Goal: Task Accomplishment & Management: Use online tool/utility

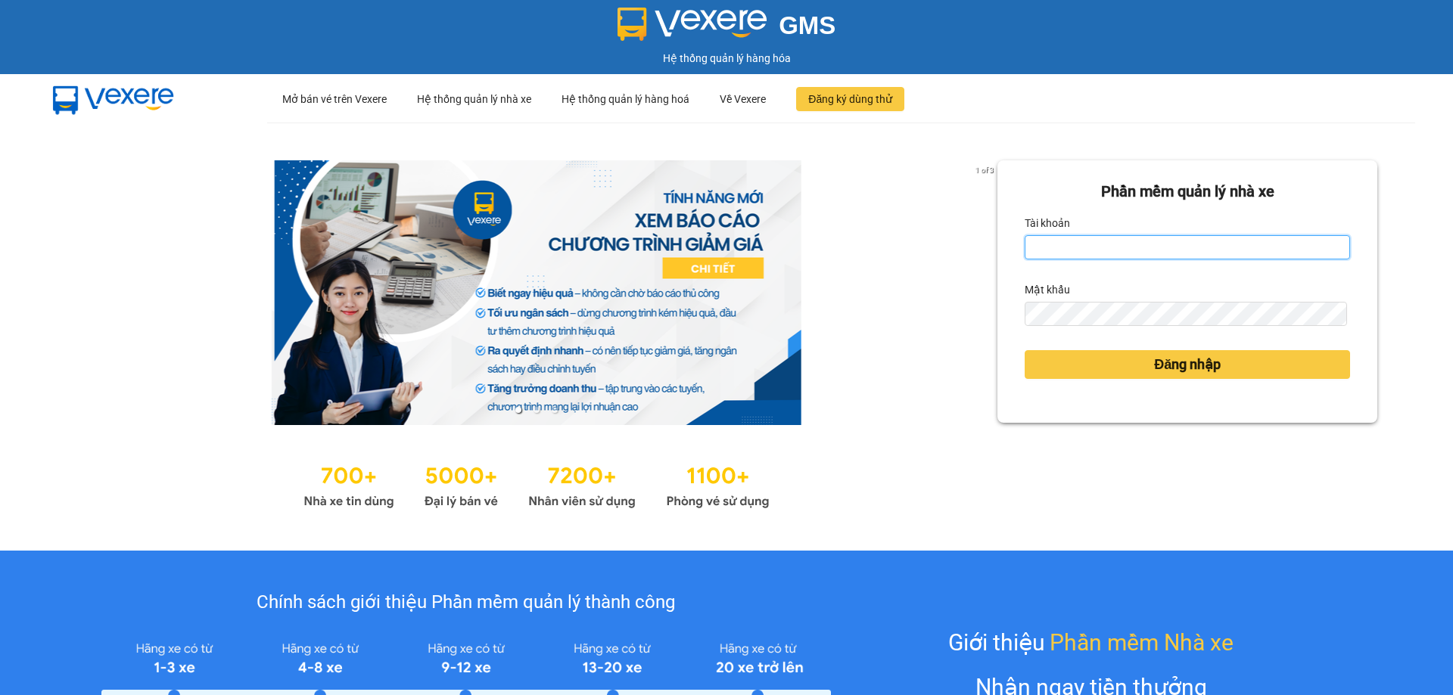
drag, startPoint x: 1050, startPoint y: 241, endPoint x: 1062, endPoint y: 243, distance: 12.2
click at [1058, 242] on input "Tài khoản" at bounding box center [1187, 247] width 325 height 24
type input "haonam.apq"
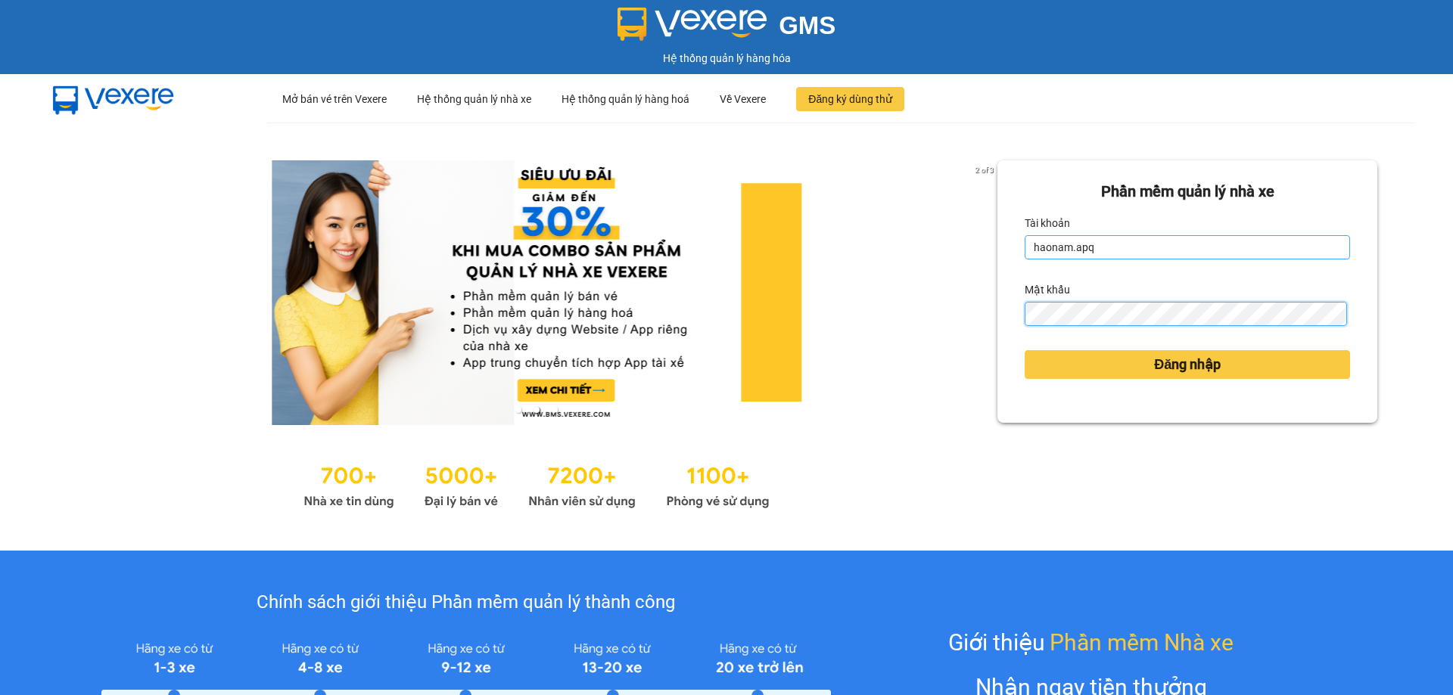
click at [1025, 350] on button "Đăng nhập" at bounding box center [1187, 364] width 325 height 29
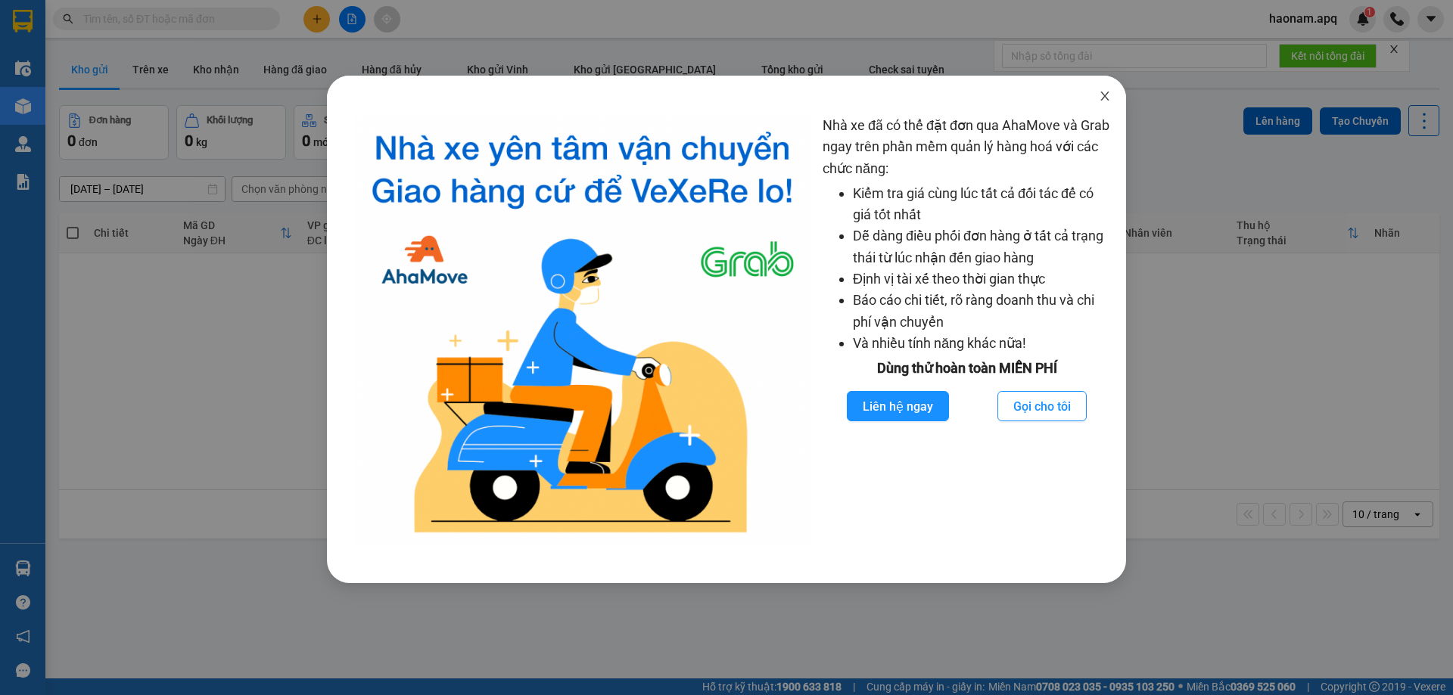
click at [1107, 102] on icon "close" at bounding box center [1105, 96] width 12 height 12
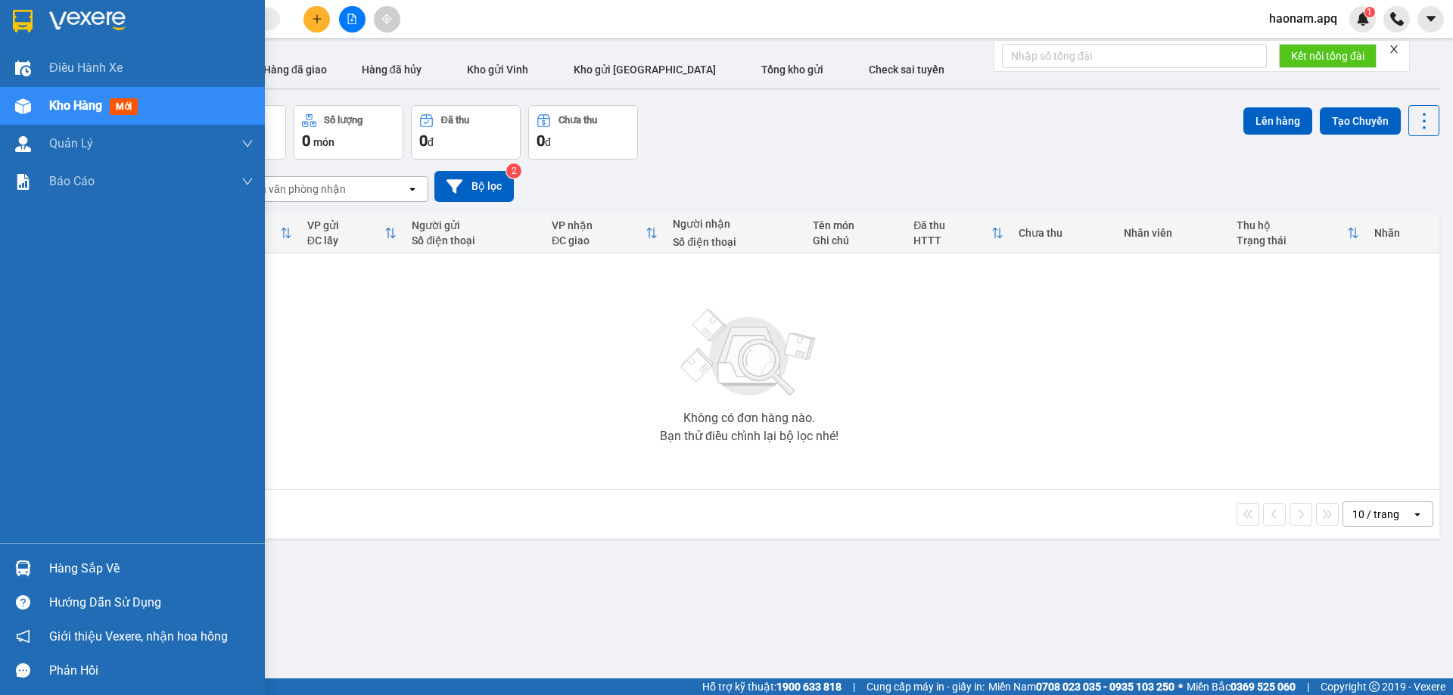
click at [95, 572] on div "Hàng sắp về" at bounding box center [151, 569] width 204 height 23
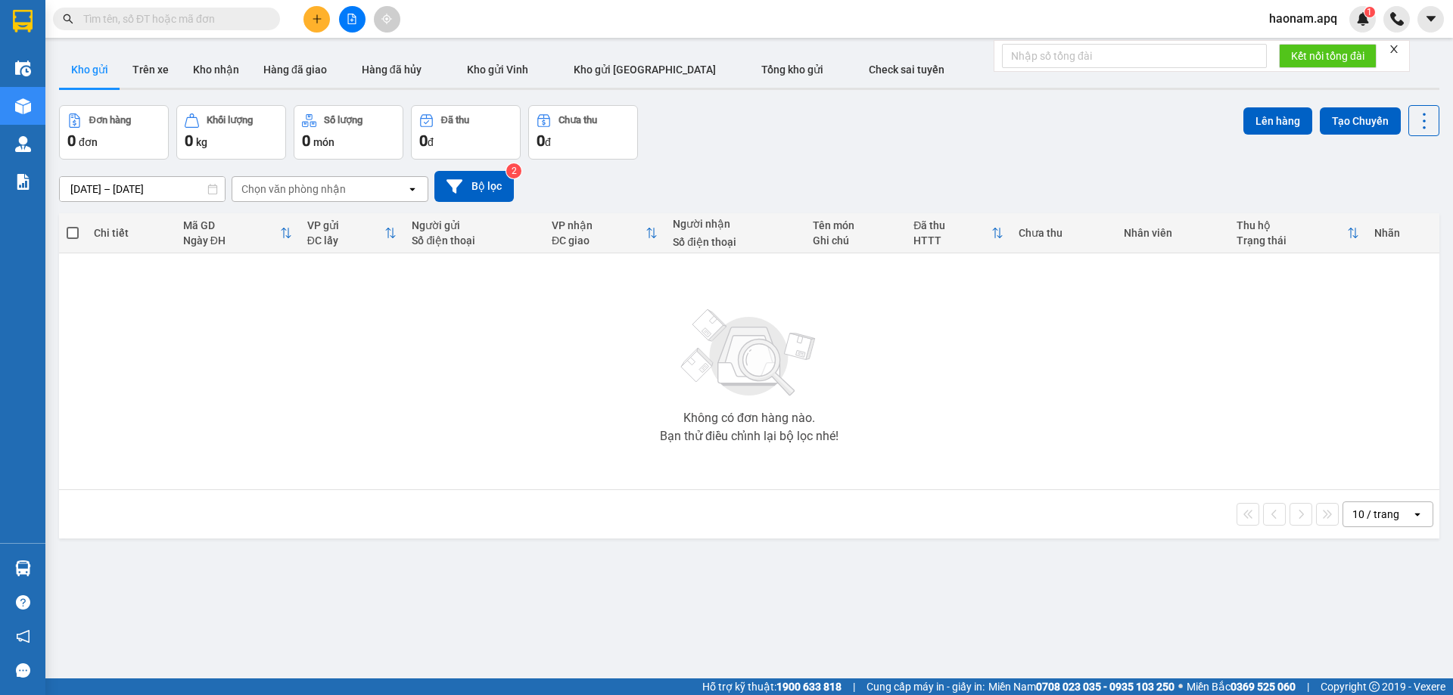
drag, startPoint x: 624, startPoint y: 358, endPoint x: 291, endPoint y: 344, distance: 333.3
click at [624, 357] on section "Kết quả tìm kiếm ( 0 ) Bộ lọc No Data haonam.apq 1 Điều hành xe Kho hàng mới Qu…" at bounding box center [726, 347] width 1453 height 695
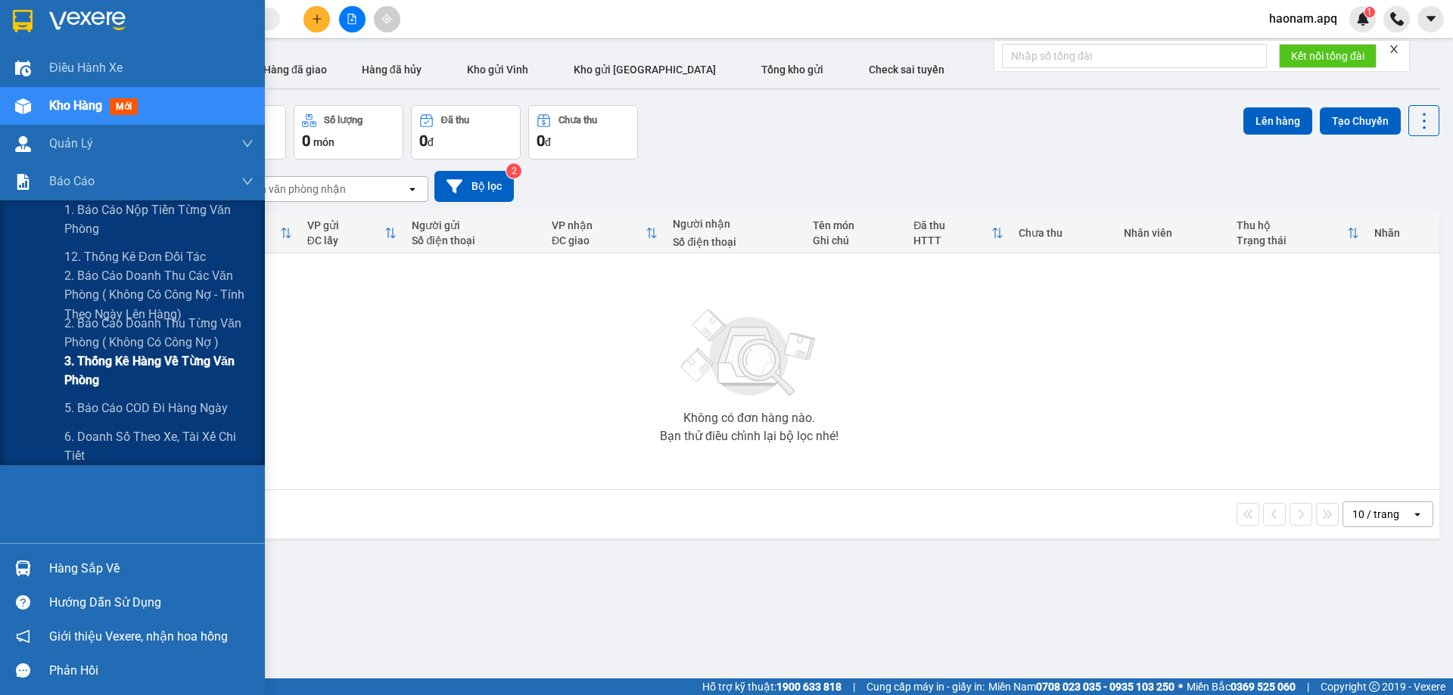
drag, startPoint x: 192, startPoint y: 366, endPoint x: 207, endPoint y: 368, distance: 14.5
click at [192, 367] on span "3. Thống kê hàng về từng văn phòng" at bounding box center [158, 371] width 189 height 38
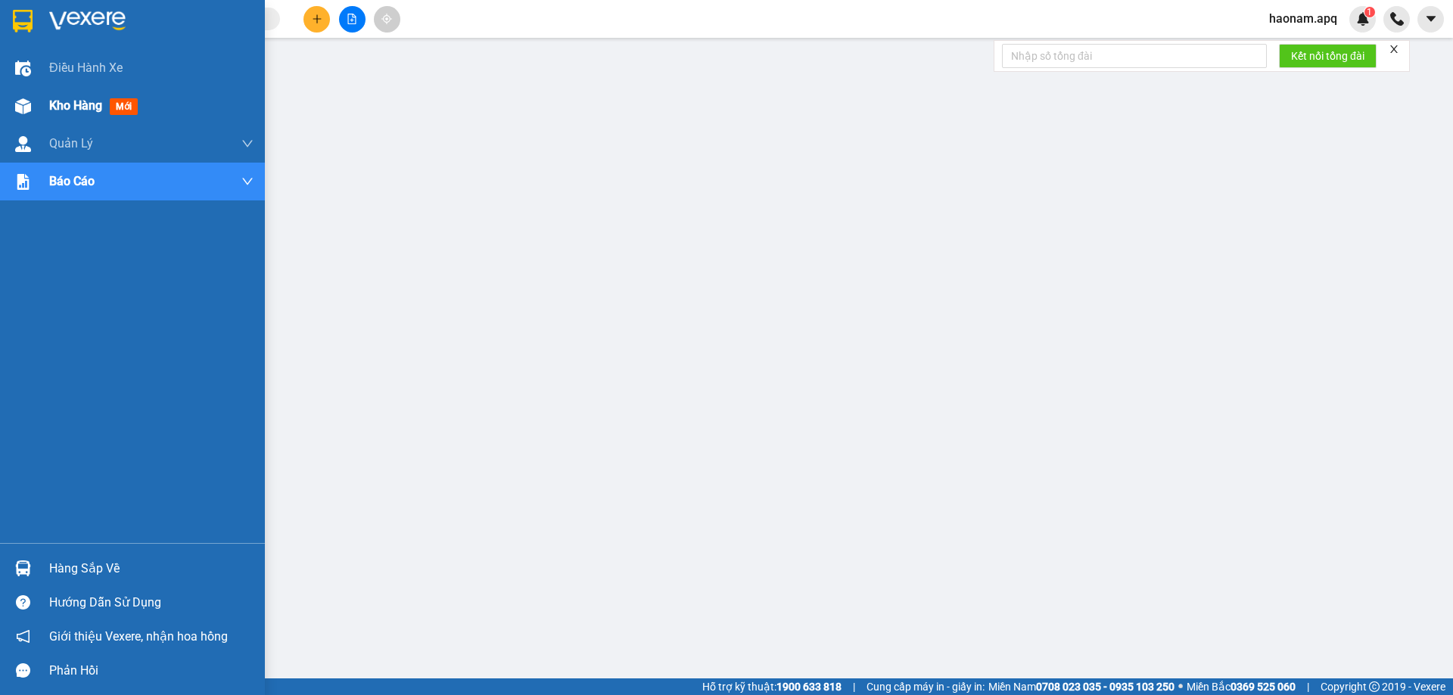
click at [54, 110] on span "Kho hàng" at bounding box center [75, 105] width 53 height 14
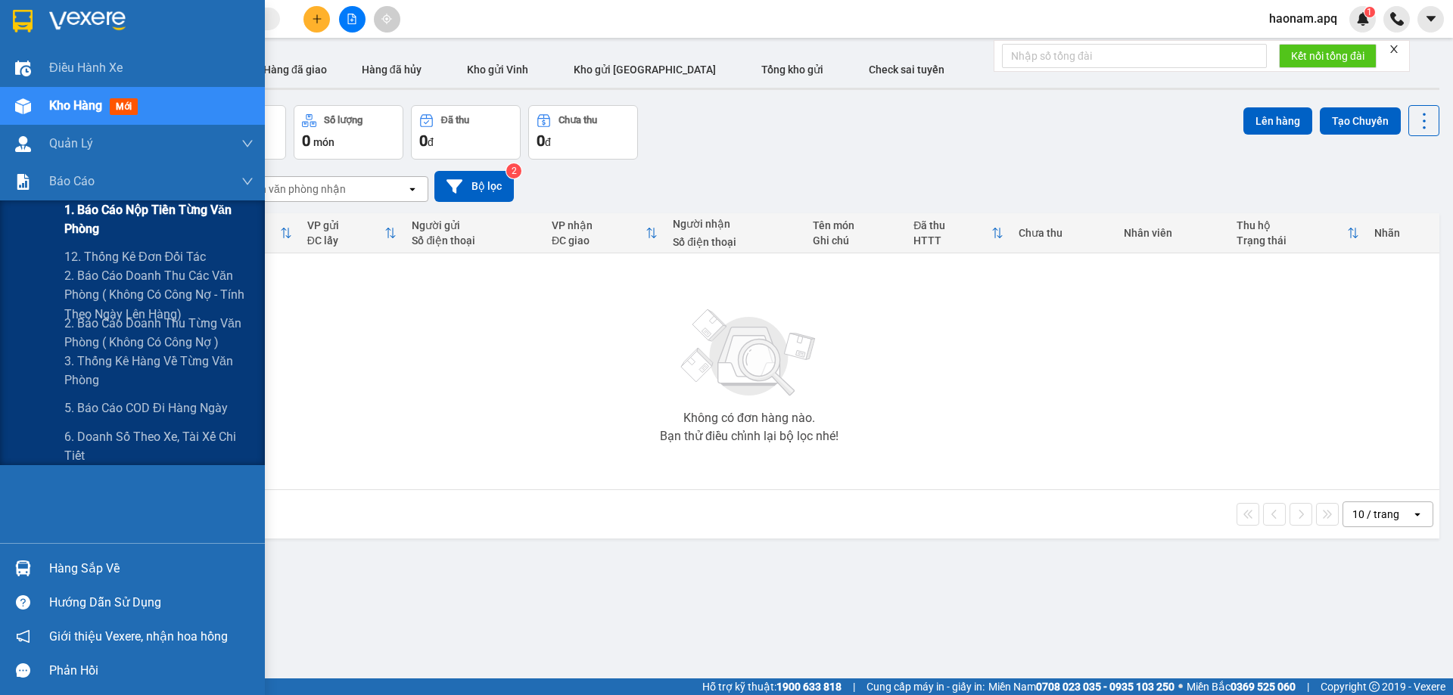
drag, startPoint x: 152, startPoint y: 208, endPoint x: 170, endPoint y: 209, distance: 17.4
click at [154, 209] on span "1. Báo cáo nộp tiền từng văn phòng" at bounding box center [158, 220] width 189 height 38
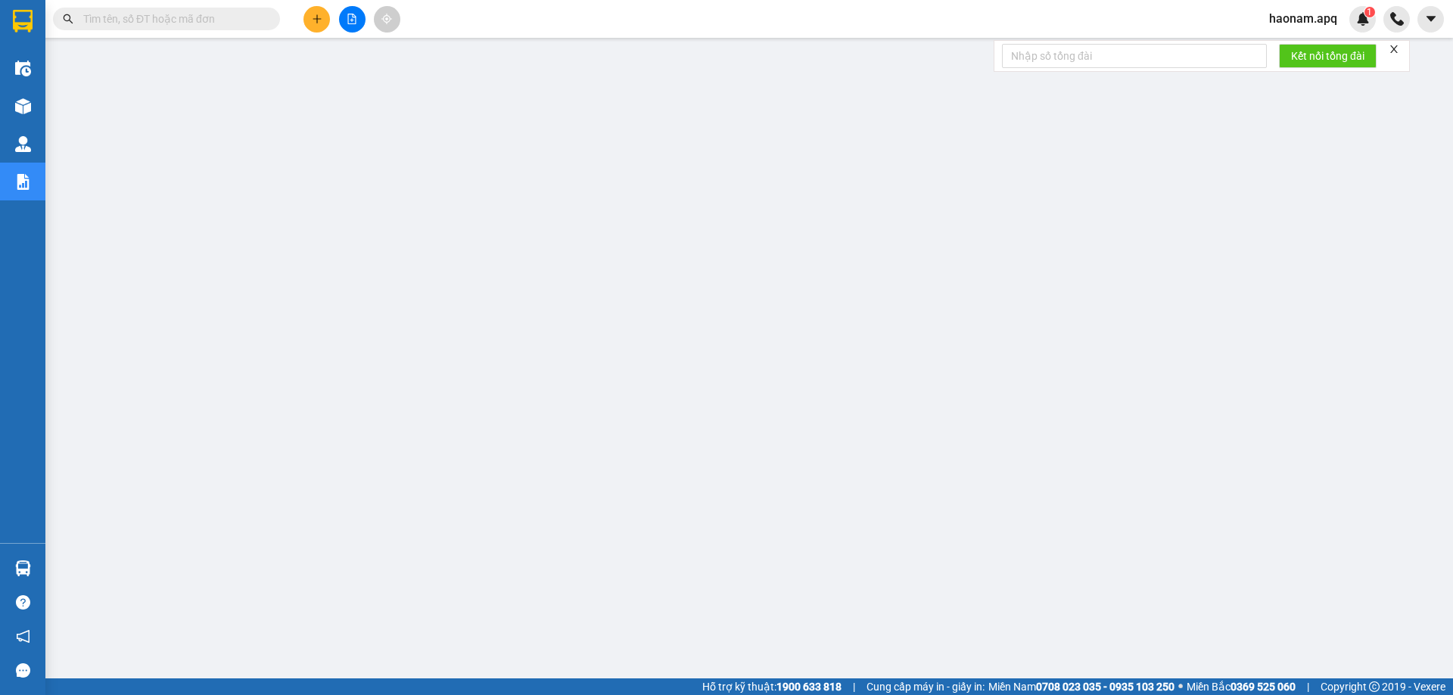
scroll to position [55, 0]
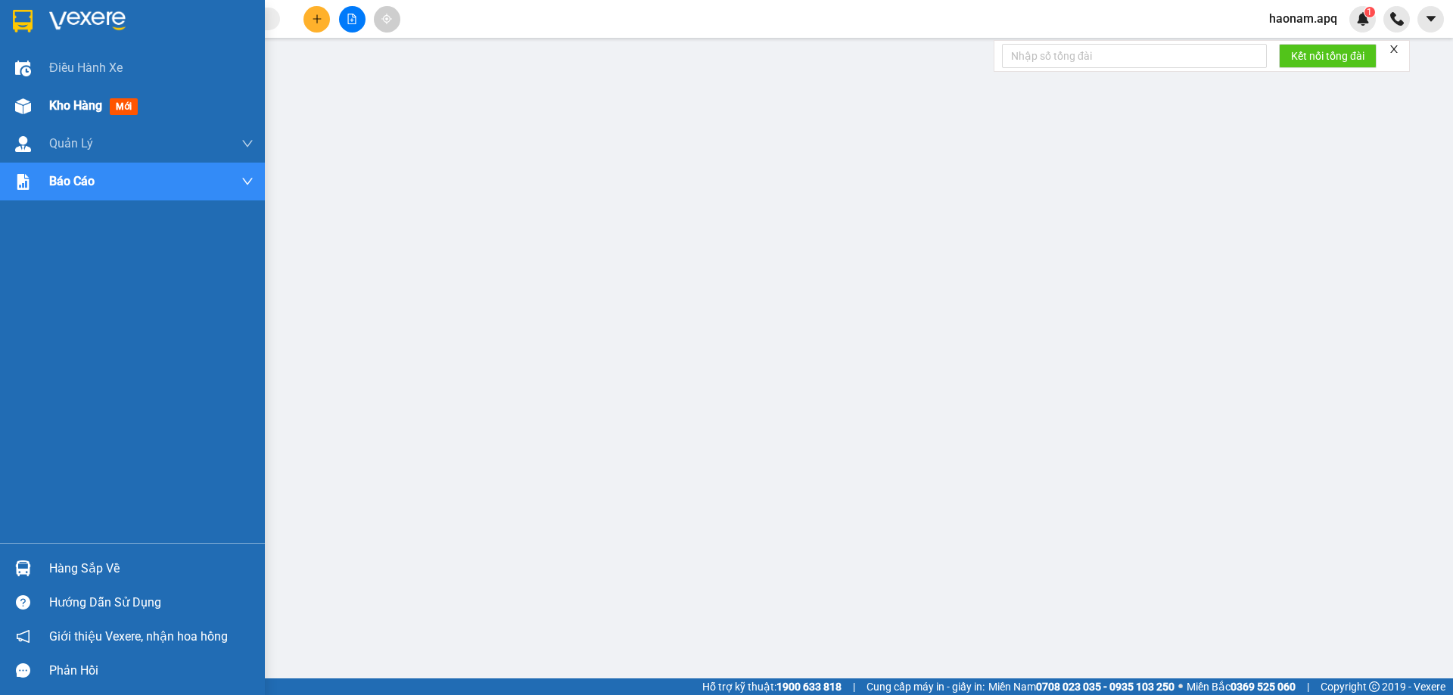
click at [76, 104] on span "Kho hàng" at bounding box center [75, 105] width 53 height 14
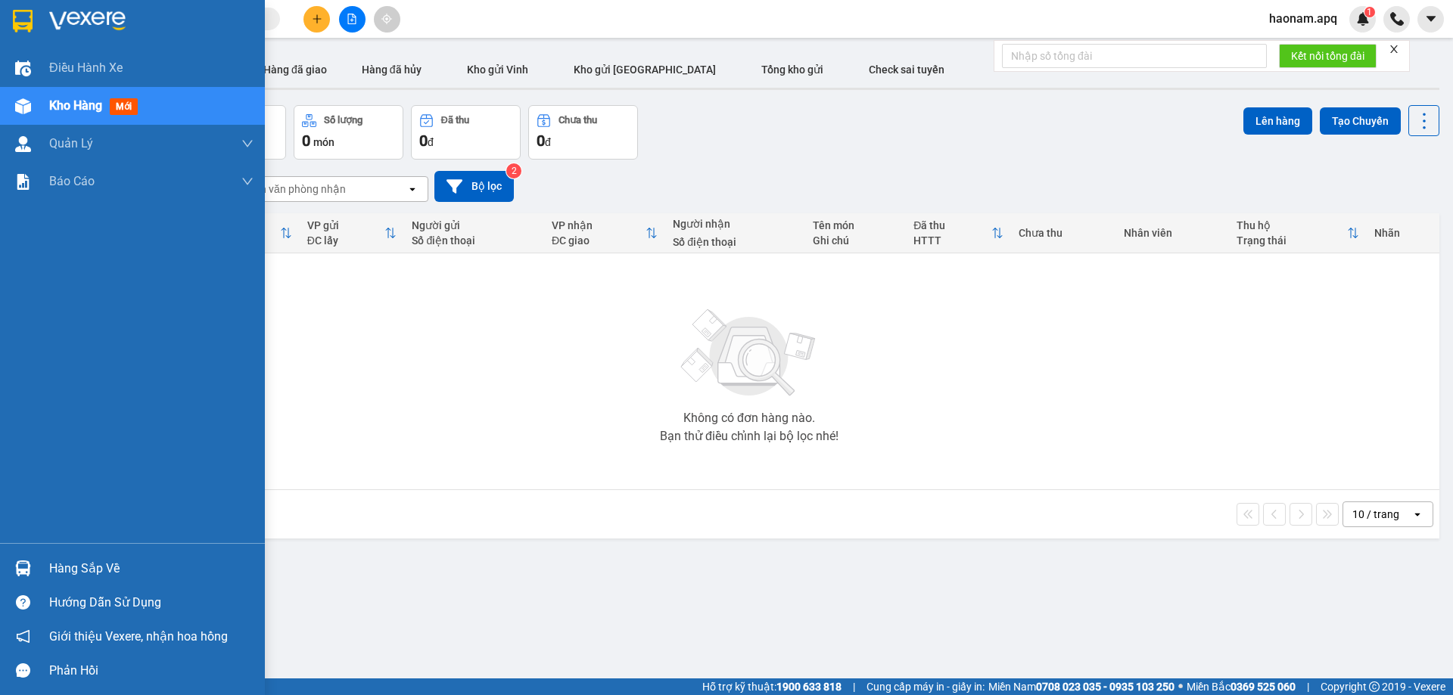
click at [70, 567] on div "Hàng sắp về" at bounding box center [151, 569] width 204 height 23
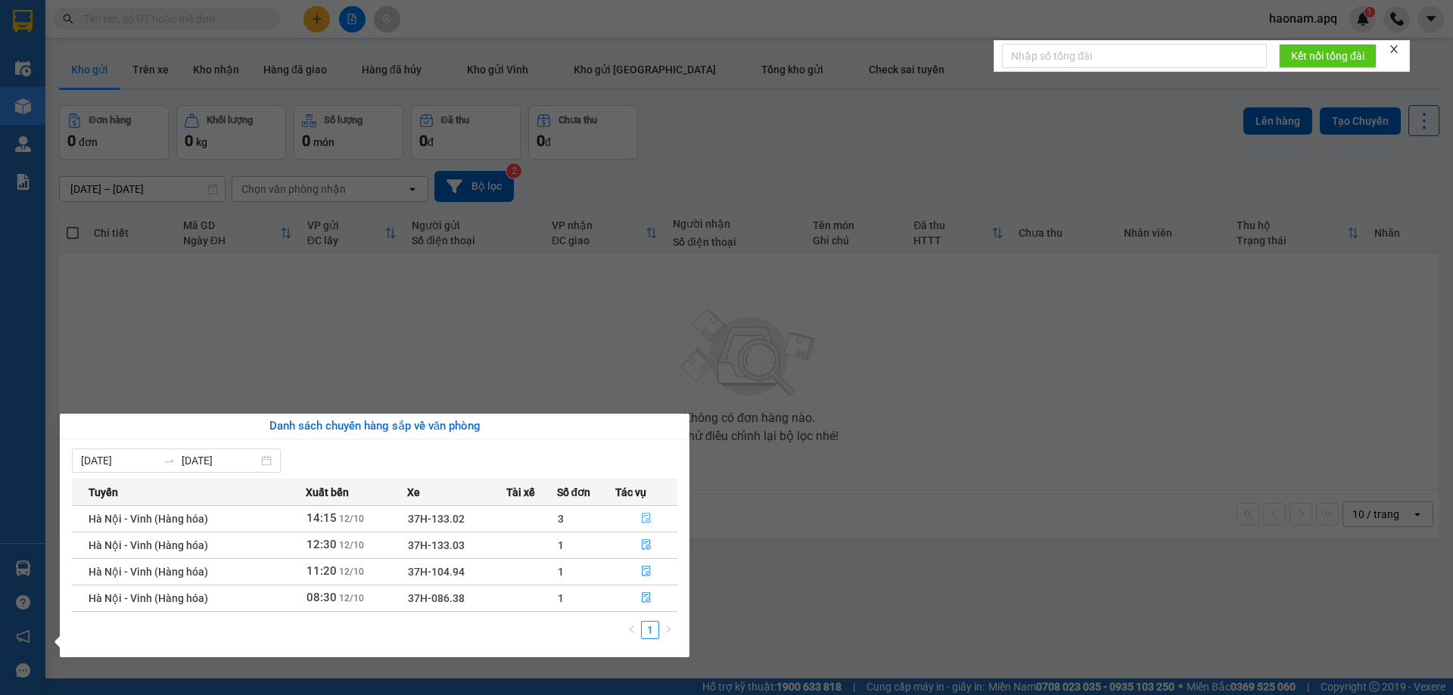
click at [623, 519] on button "button" at bounding box center [646, 519] width 61 height 24
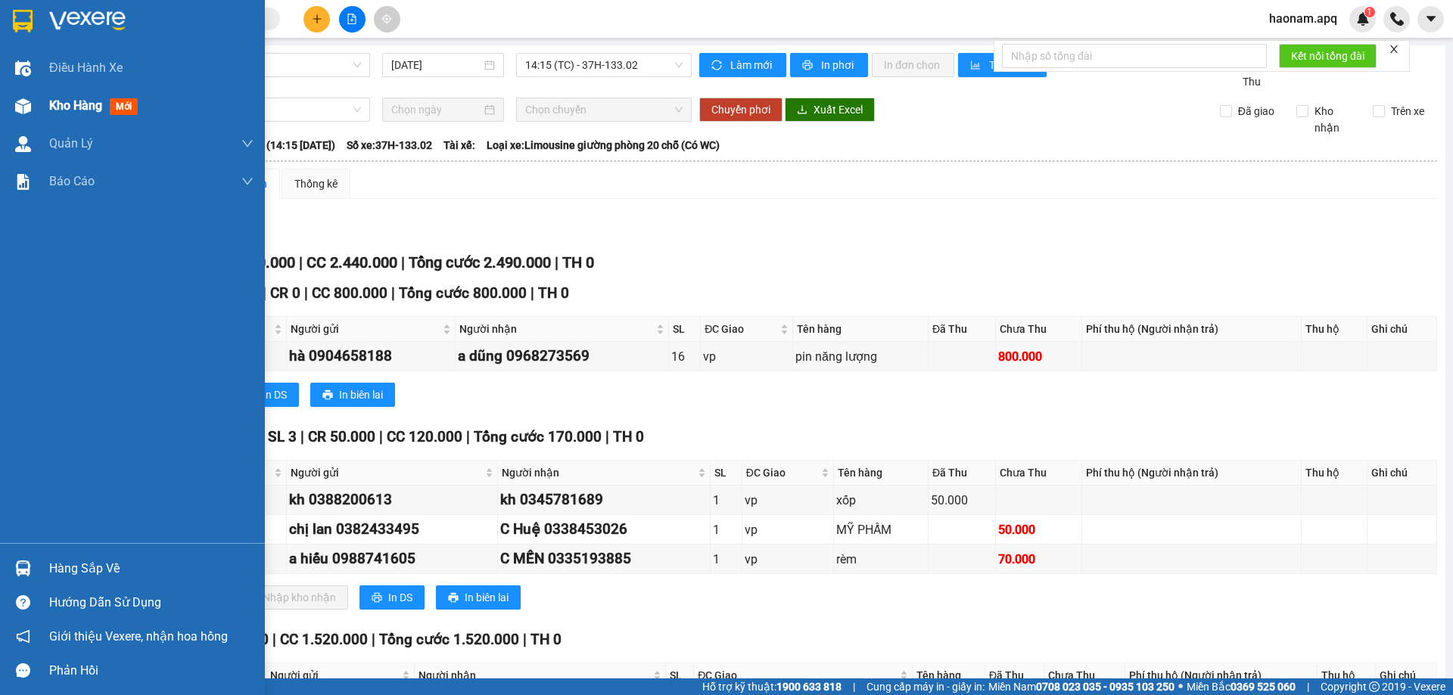
click at [70, 104] on span "Kho hàng" at bounding box center [75, 105] width 53 height 14
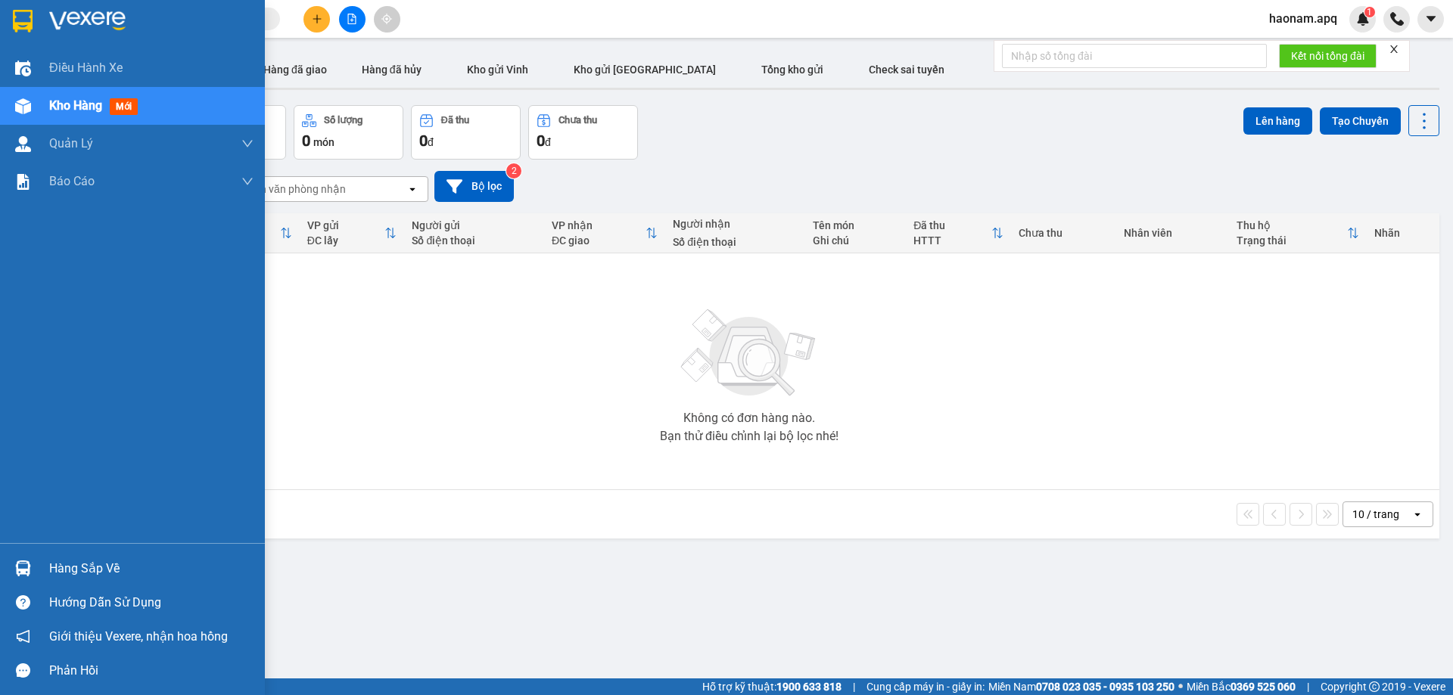
click at [63, 571] on div "Hàng sắp về" at bounding box center [151, 569] width 204 height 23
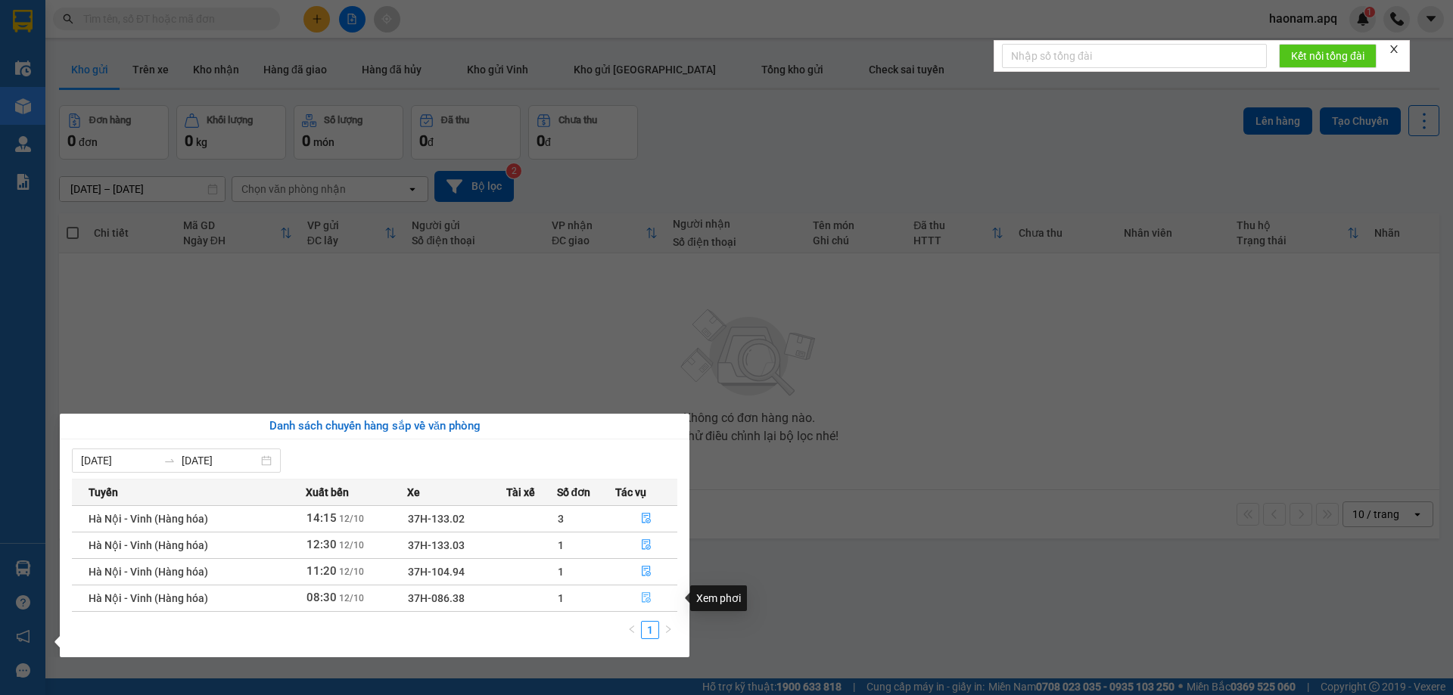
click at [636, 608] on button "button" at bounding box center [646, 598] width 61 height 24
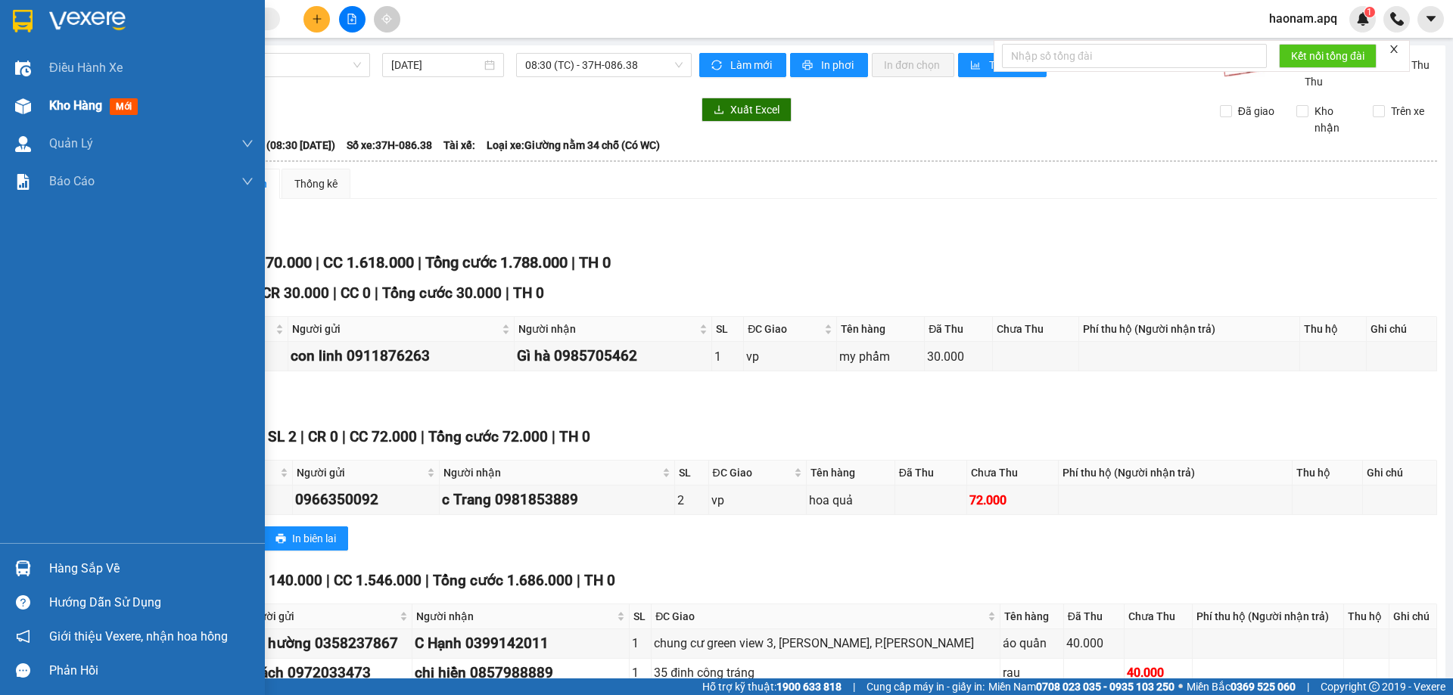
click at [76, 112] on span "Kho hàng" at bounding box center [75, 105] width 53 height 14
